Goal: Register for event/course

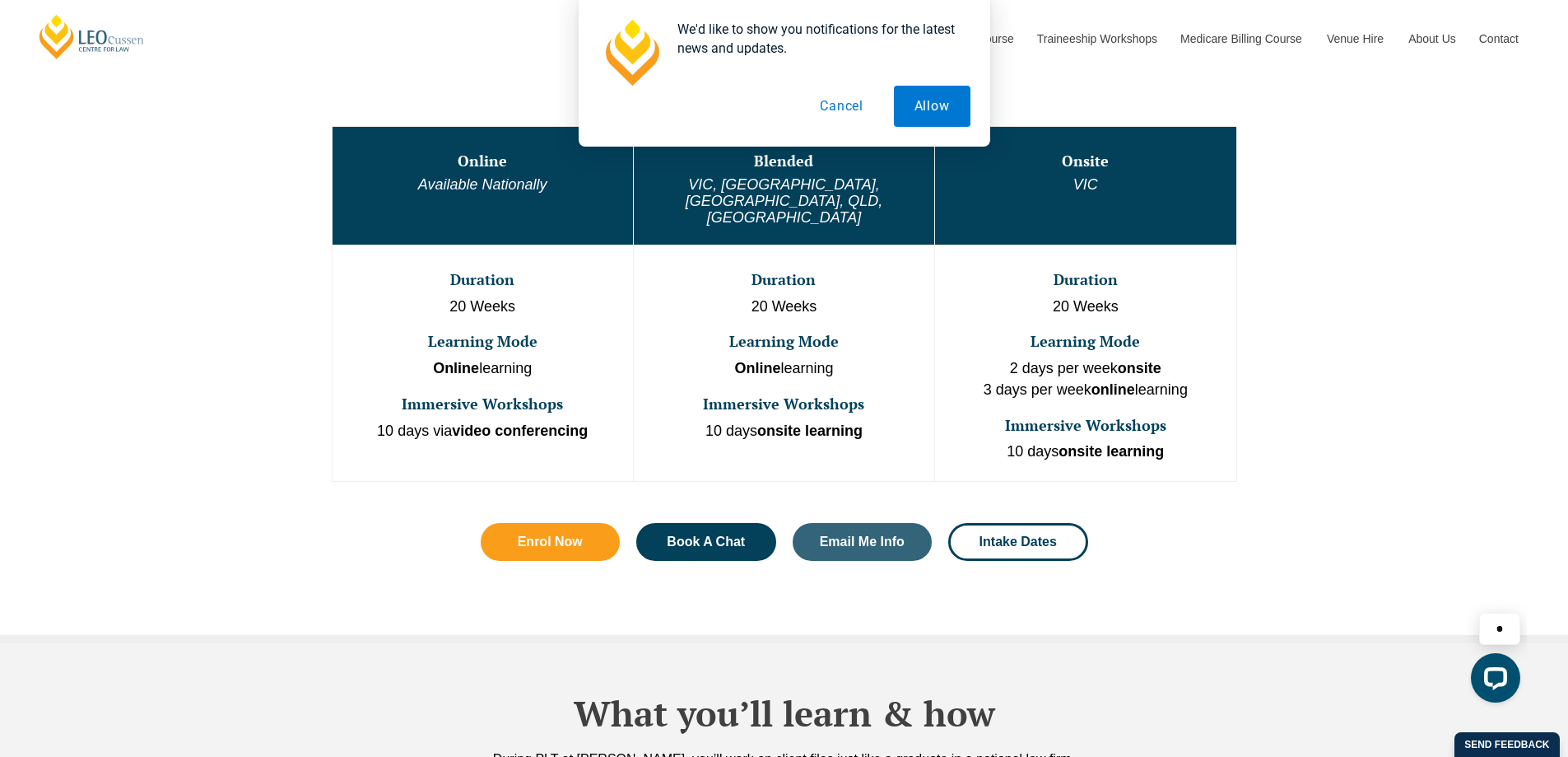
click at [747, 360] on strong "Online" at bounding box center [757, 369] width 46 height 17
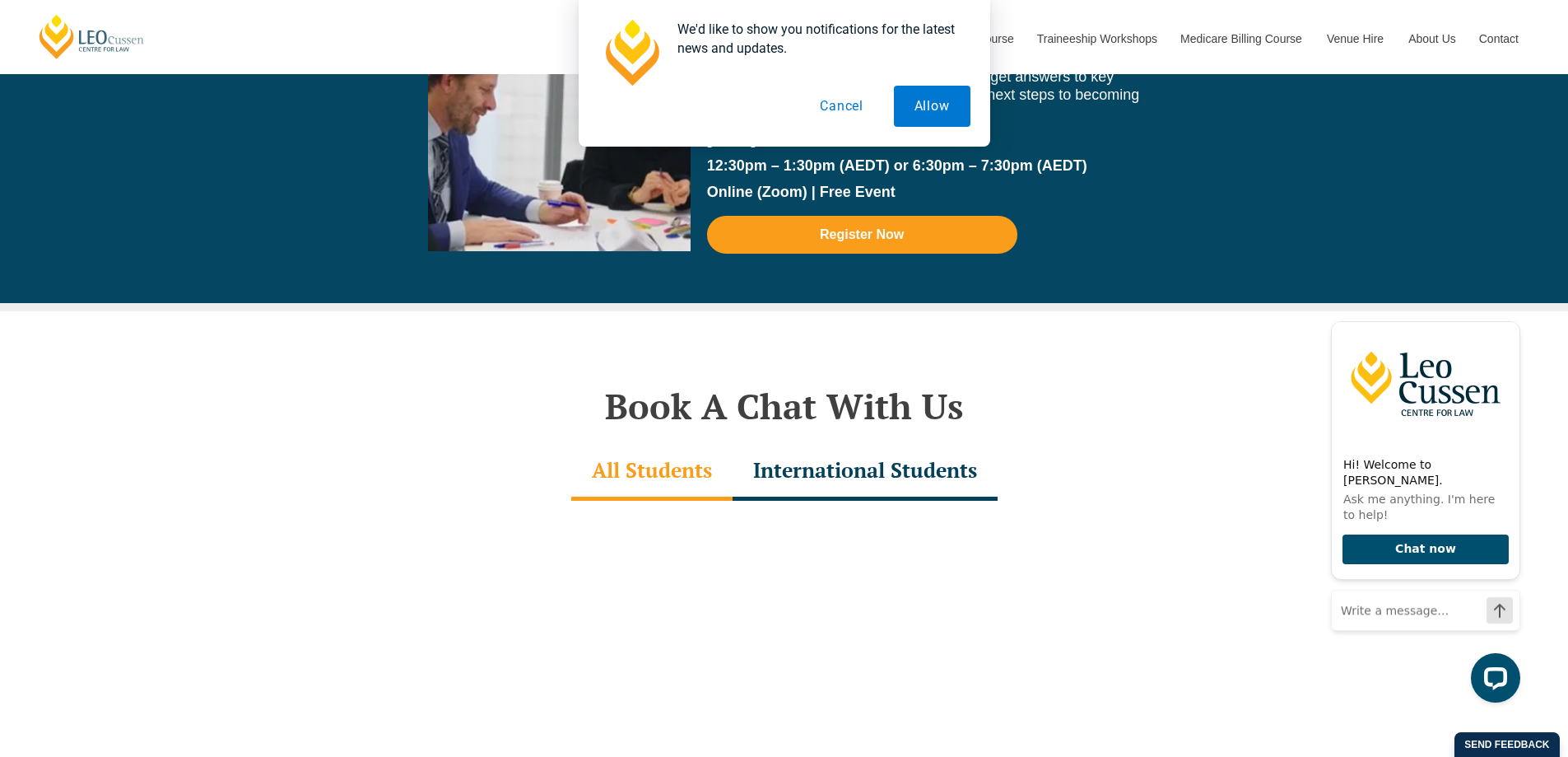
scroll to position [4530, 0]
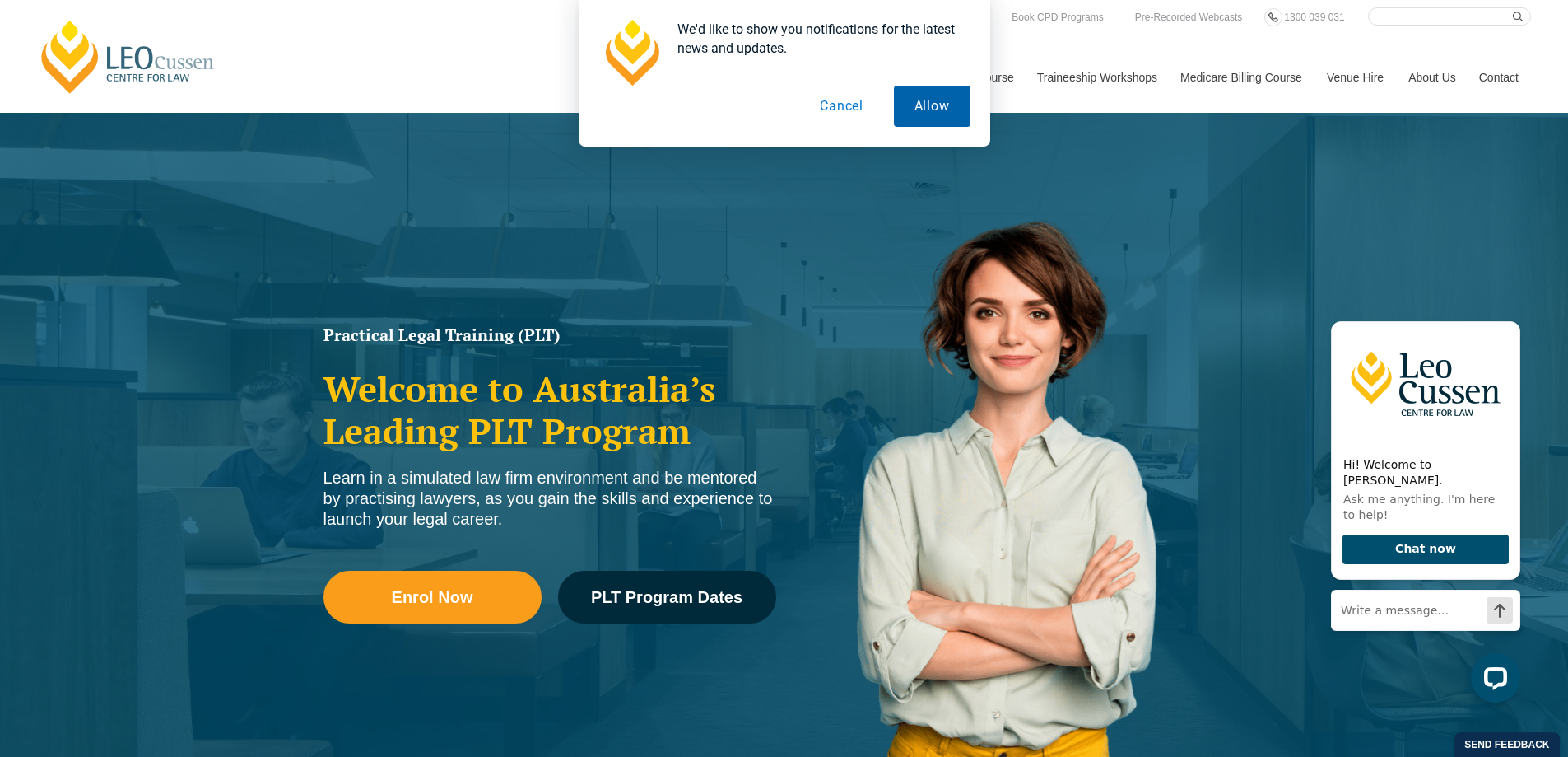
click at [925, 109] on button "Allow" at bounding box center [932, 106] width 76 height 41
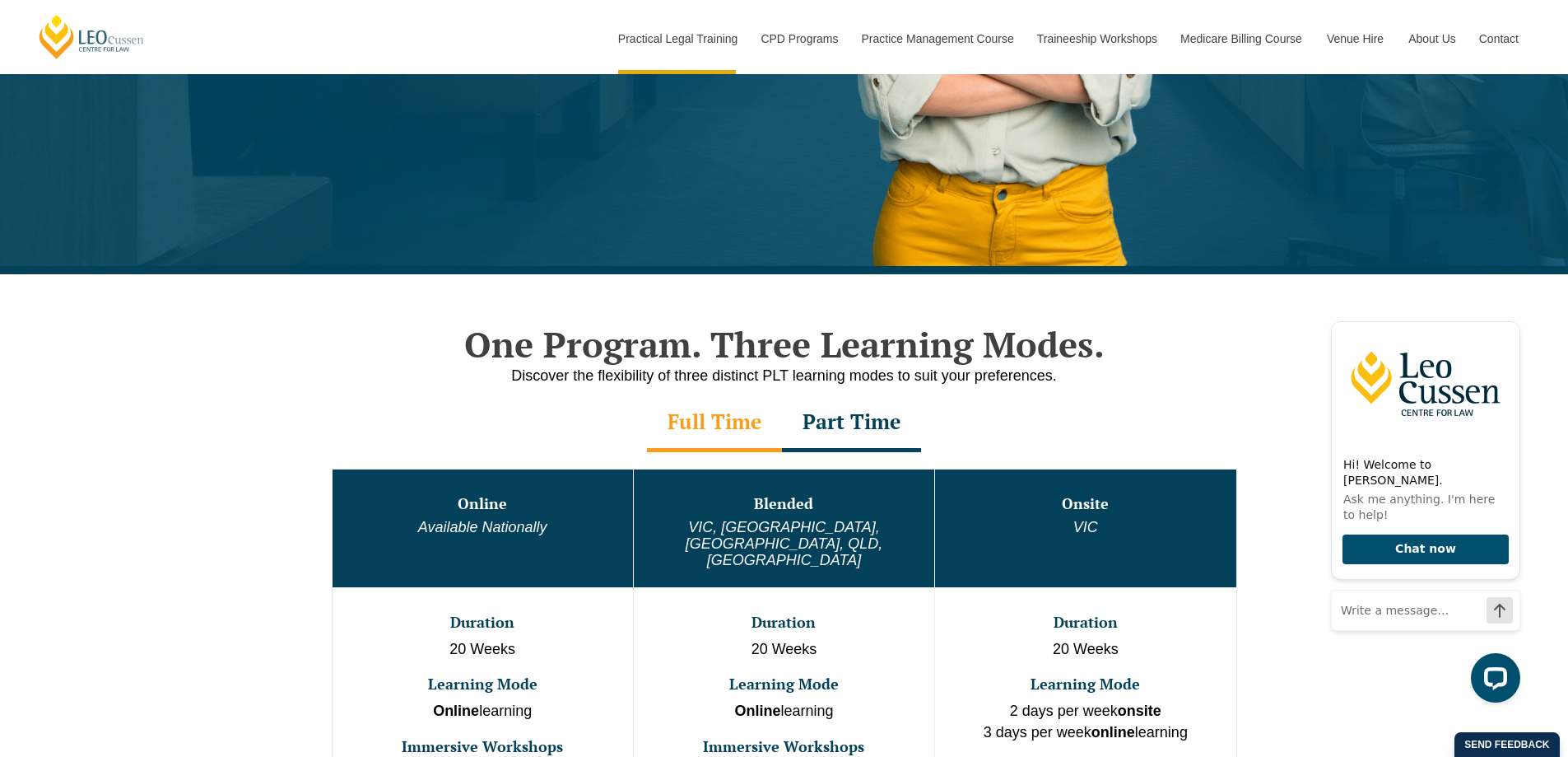
scroll to position [659, 0]
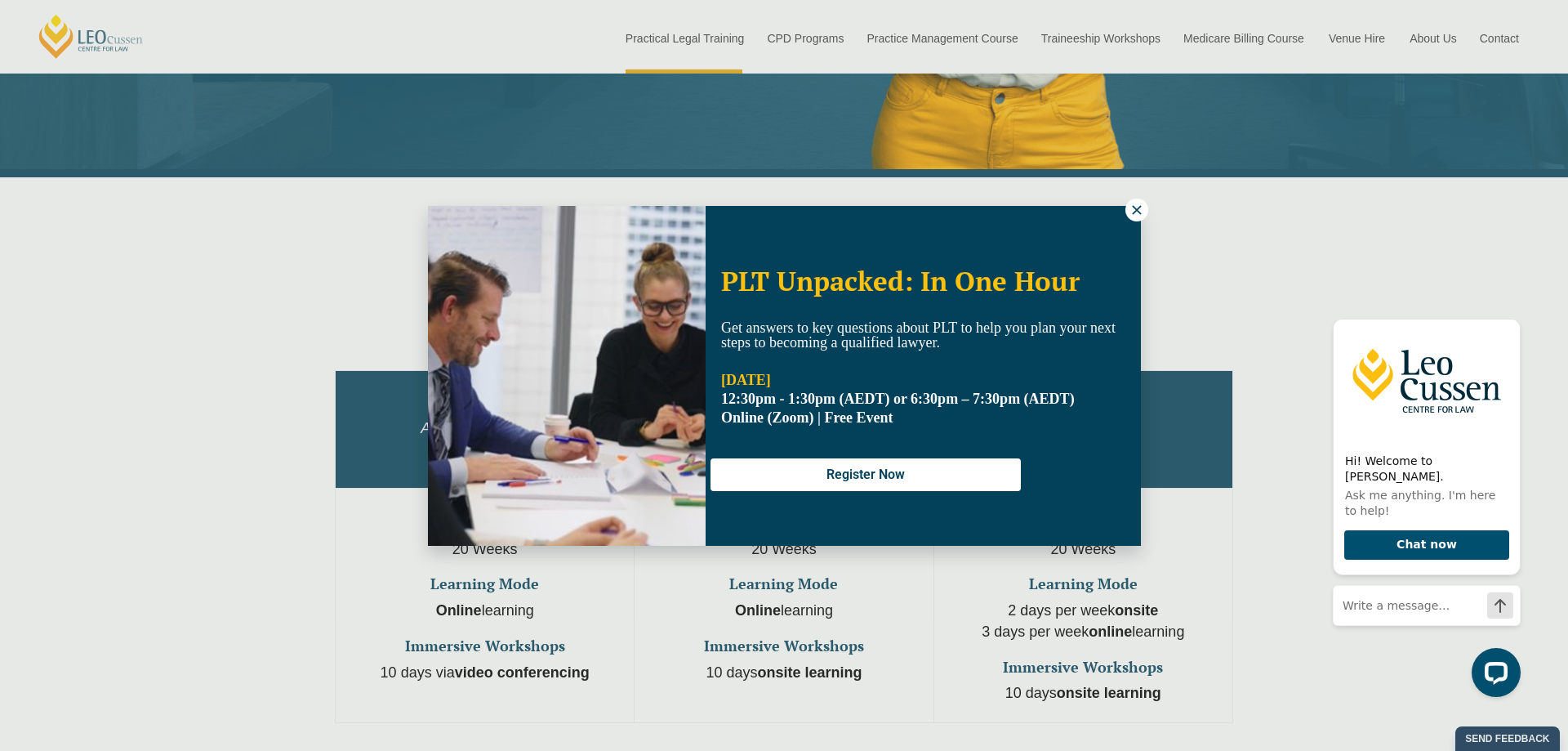
click at [1142, 210] on icon at bounding box center [1137, 210] width 15 height 15
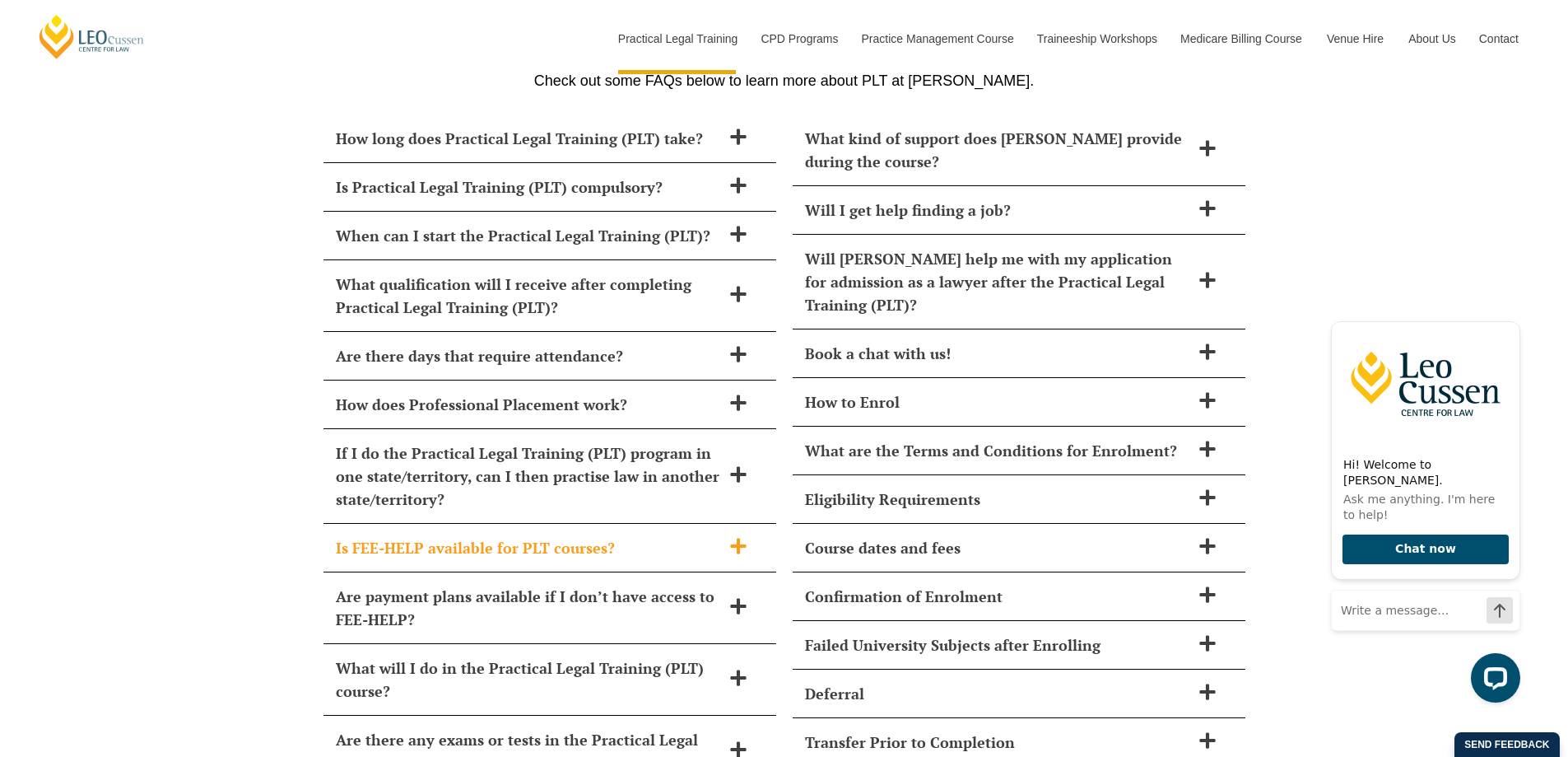
scroll to position [7000, 0]
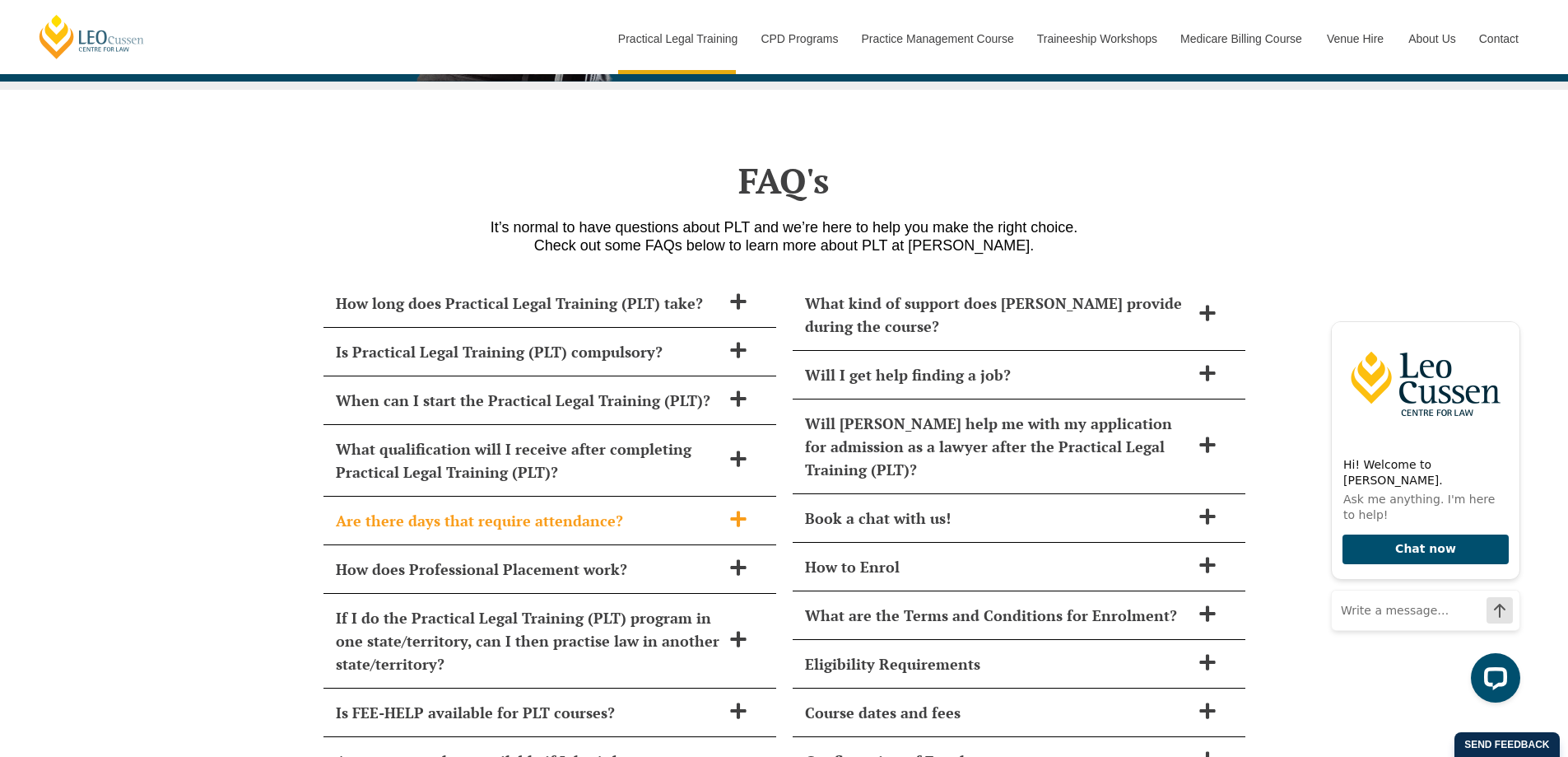
click at [745, 510] on icon at bounding box center [738, 518] width 18 height 18
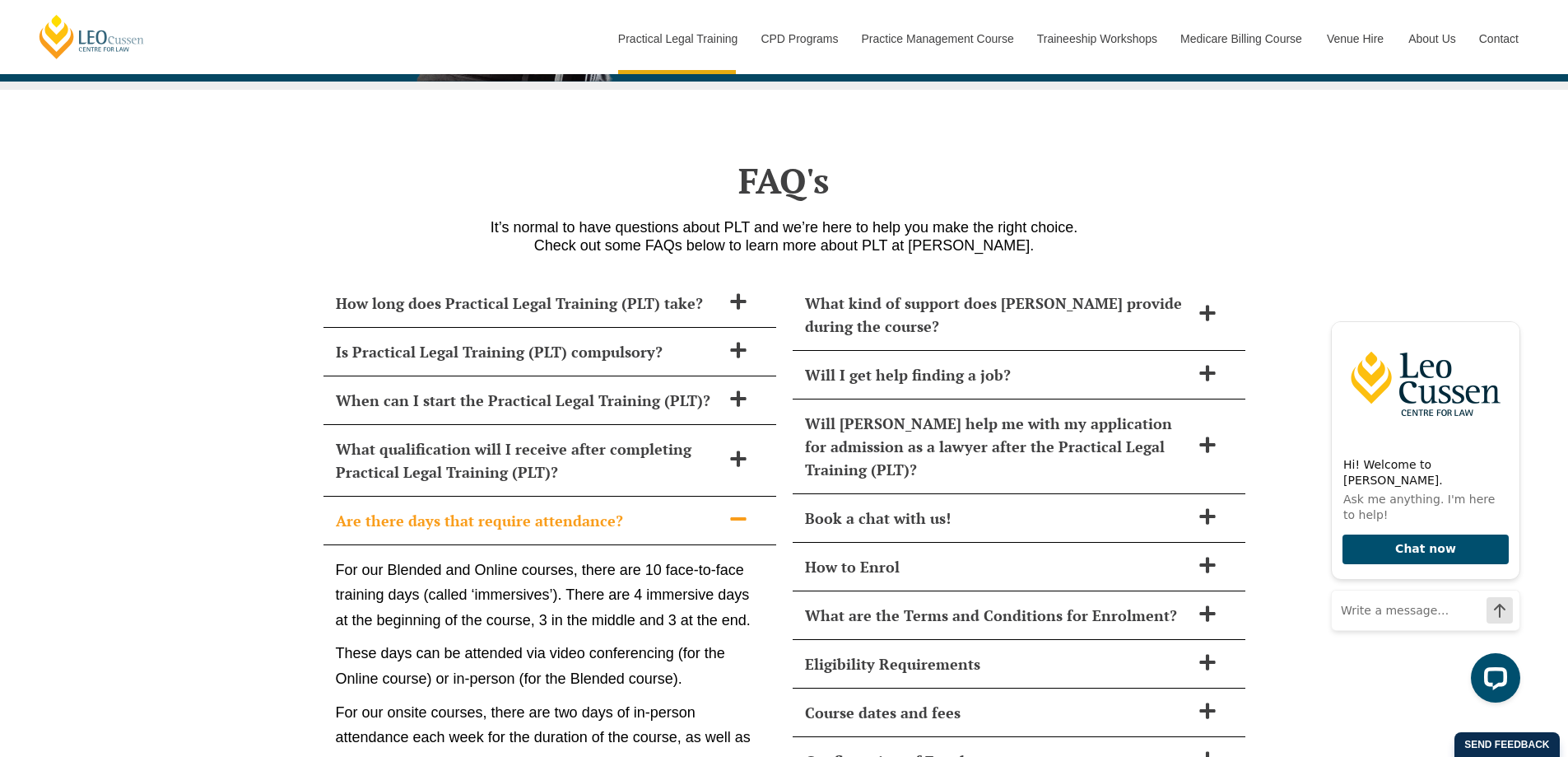
click at [745, 510] on icon at bounding box center [738, 518] width 18 height 18
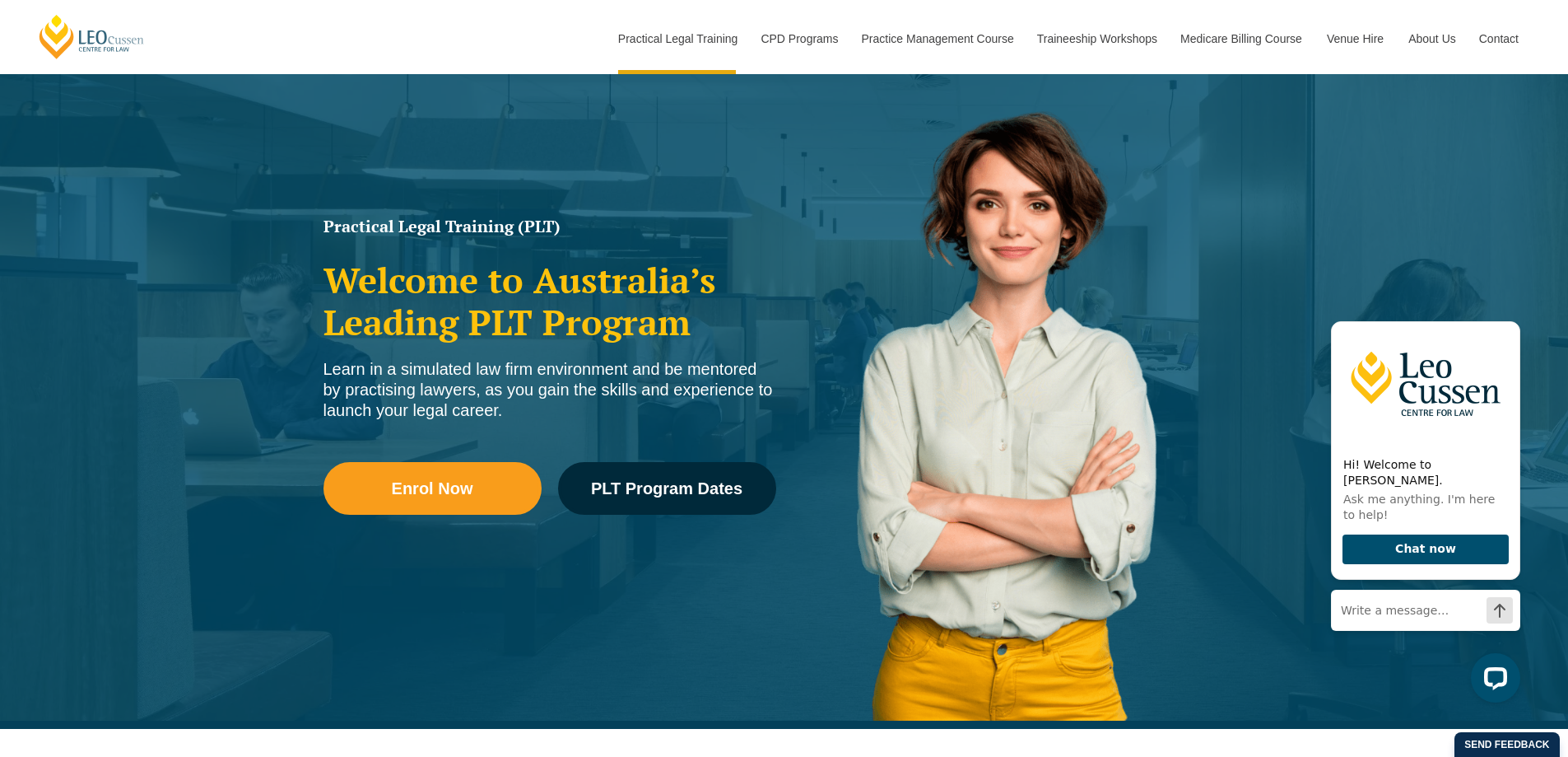
scroll to position [0, 0]
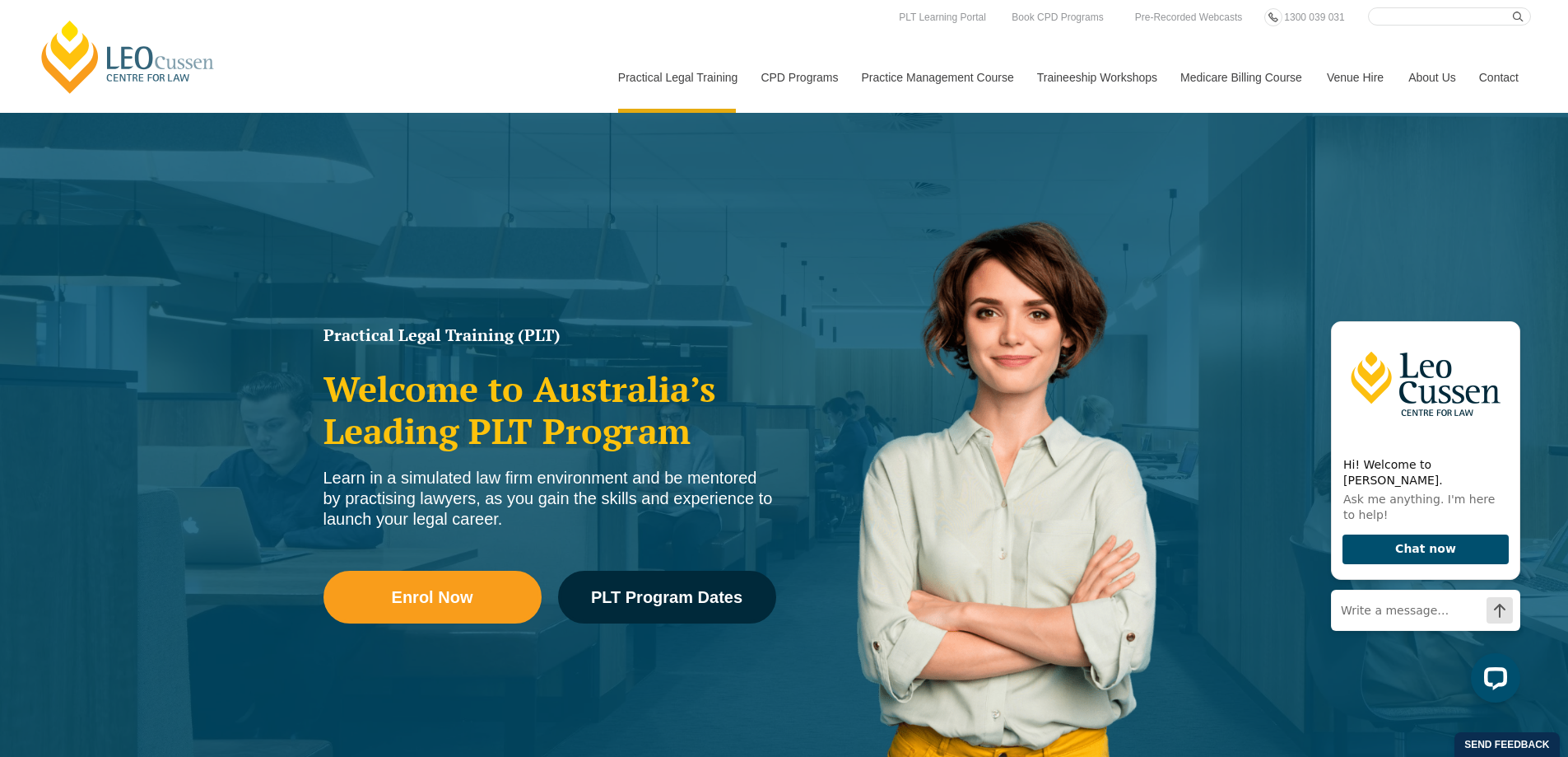
click at [1405, 14] on input "Search here" at bounding box center [1449, 16] width 163 height 18
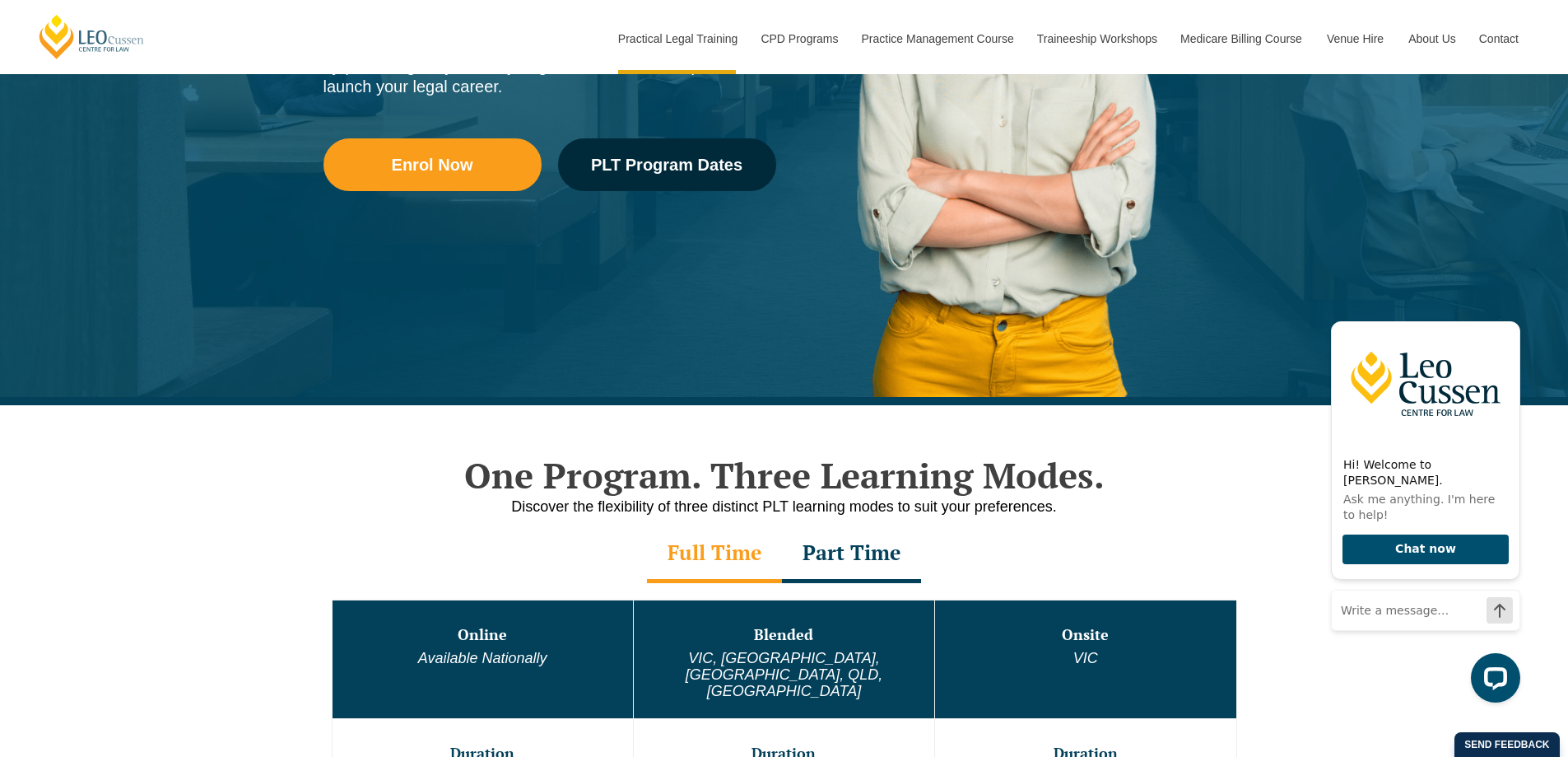
scroll to position [576, 0]
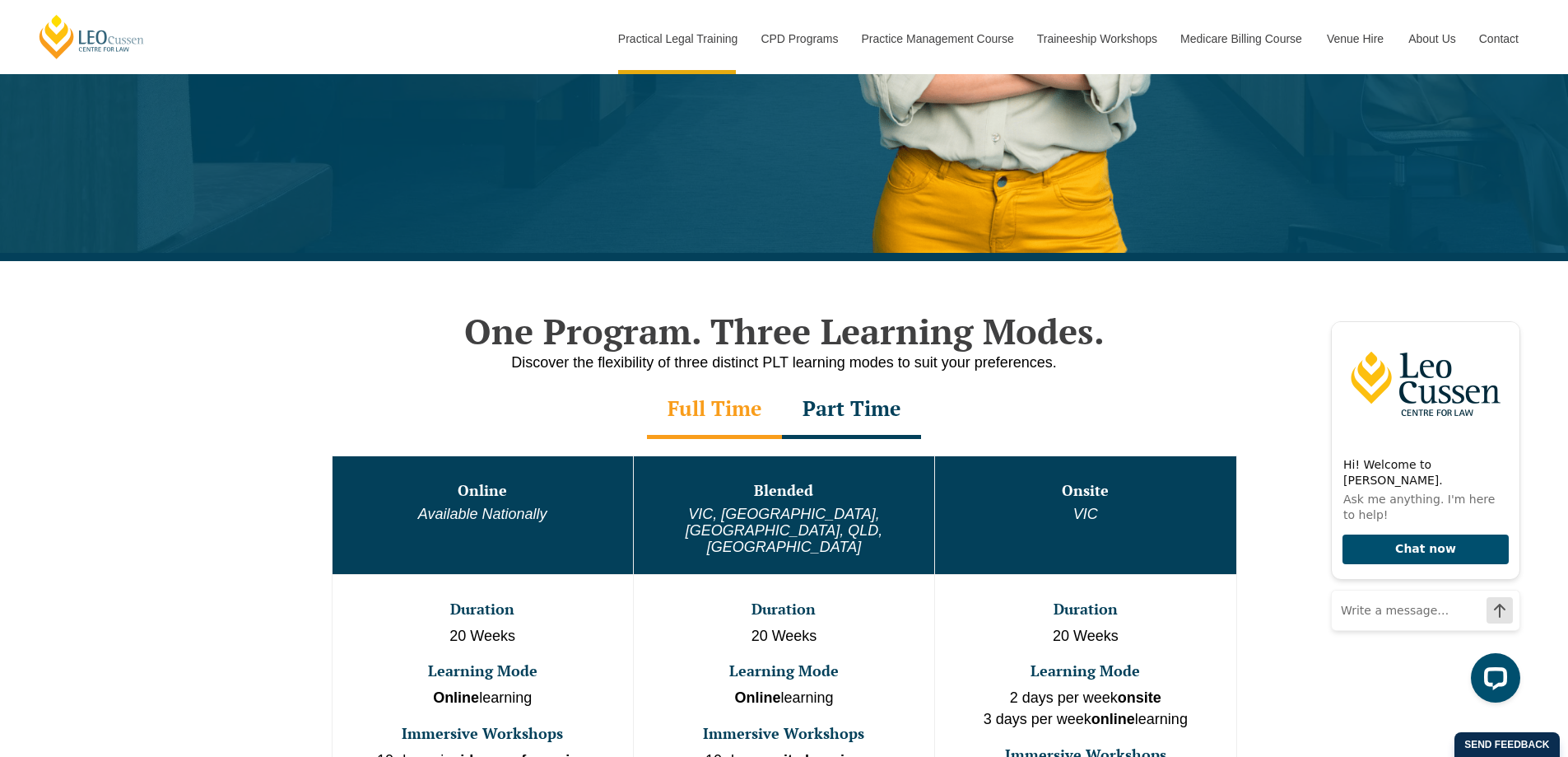
click at [853, 419] on div "Part Time" at bounding box center [852, 409] width 139 height 57
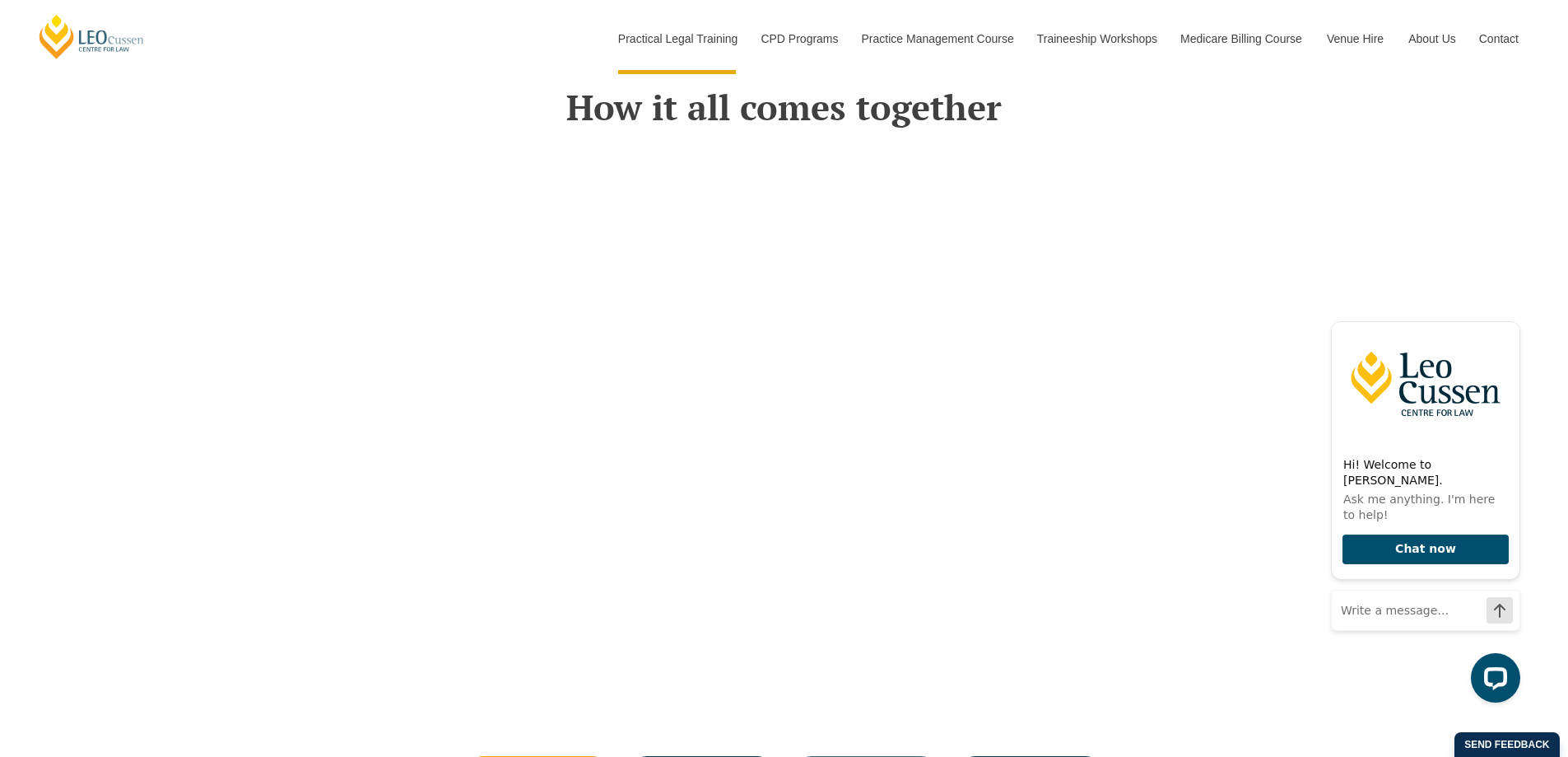
scroll to position [2882, 0]
